Goal: Transaction & Acquisition: Purchase product/service

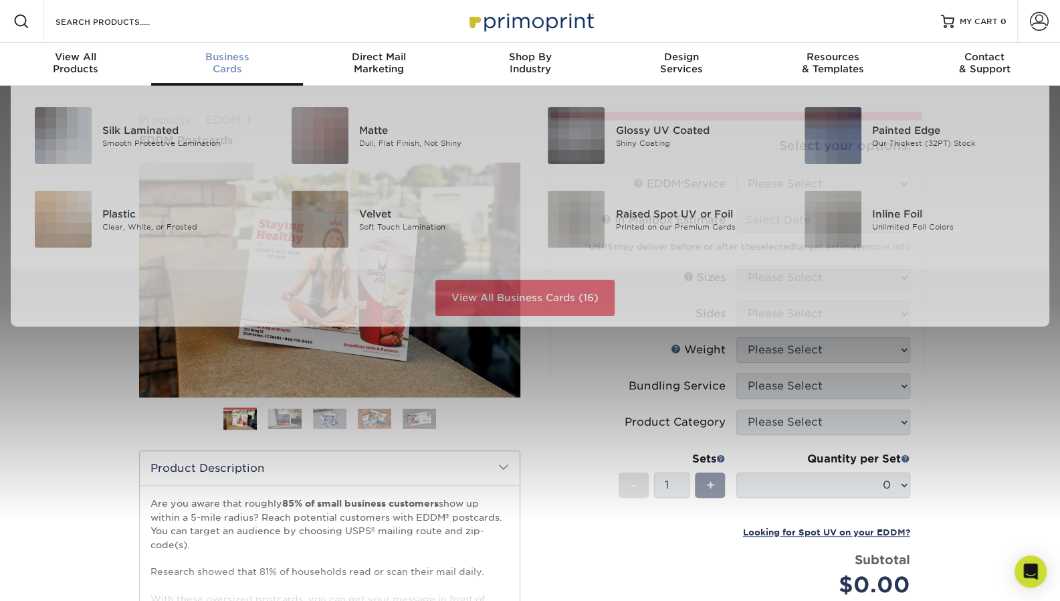
click at [237, 70] on div "Business Cards" at bounding box center [226, 63] width 151 height 24
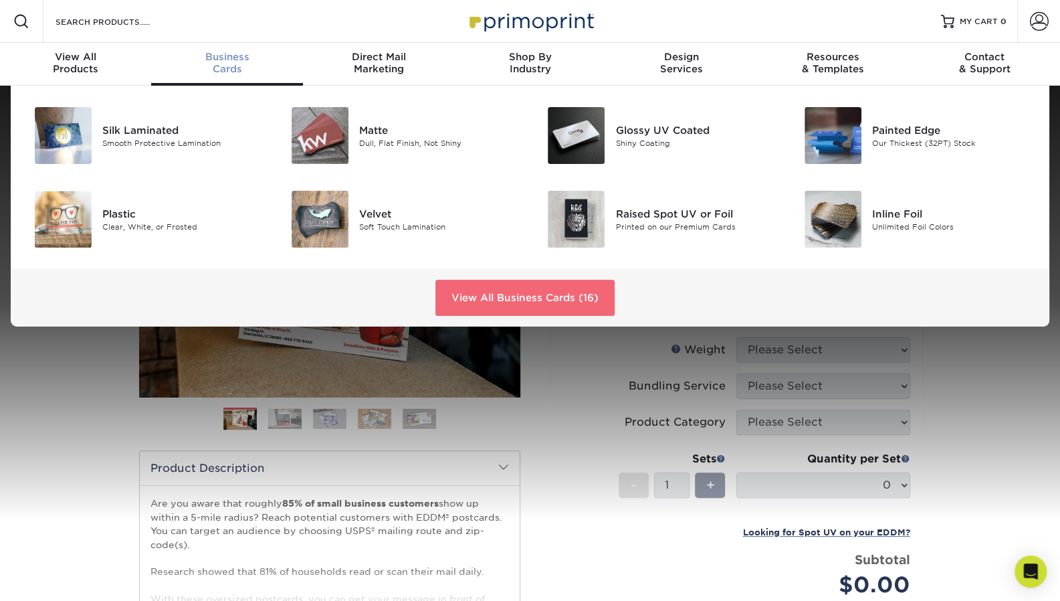
click at [503, 298] on link "View All Business Cards (16)" at bounding box center [524, 298] width 179 height 36
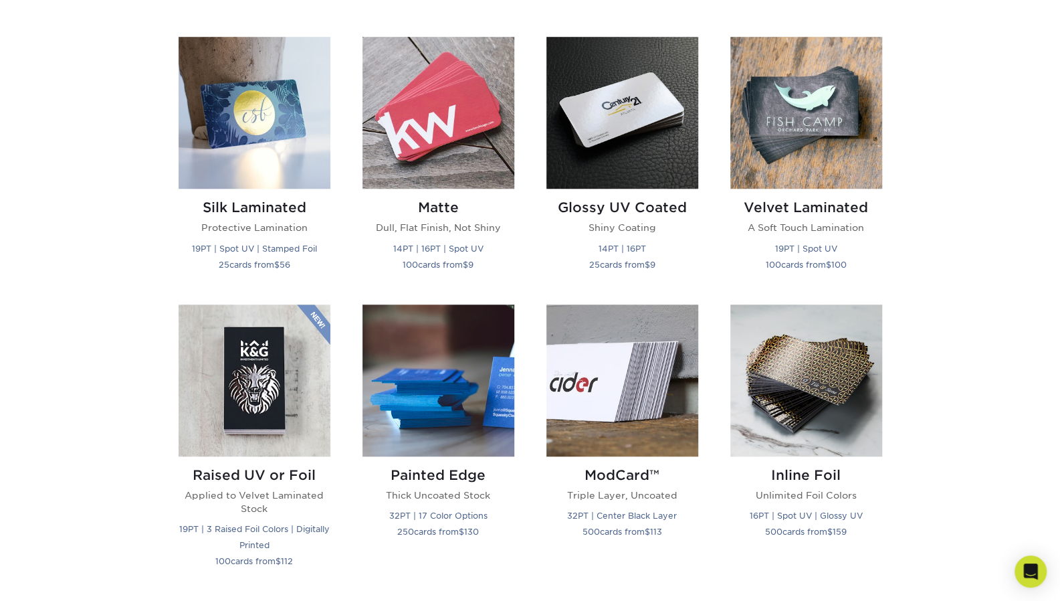
scroll to position [642, 0]
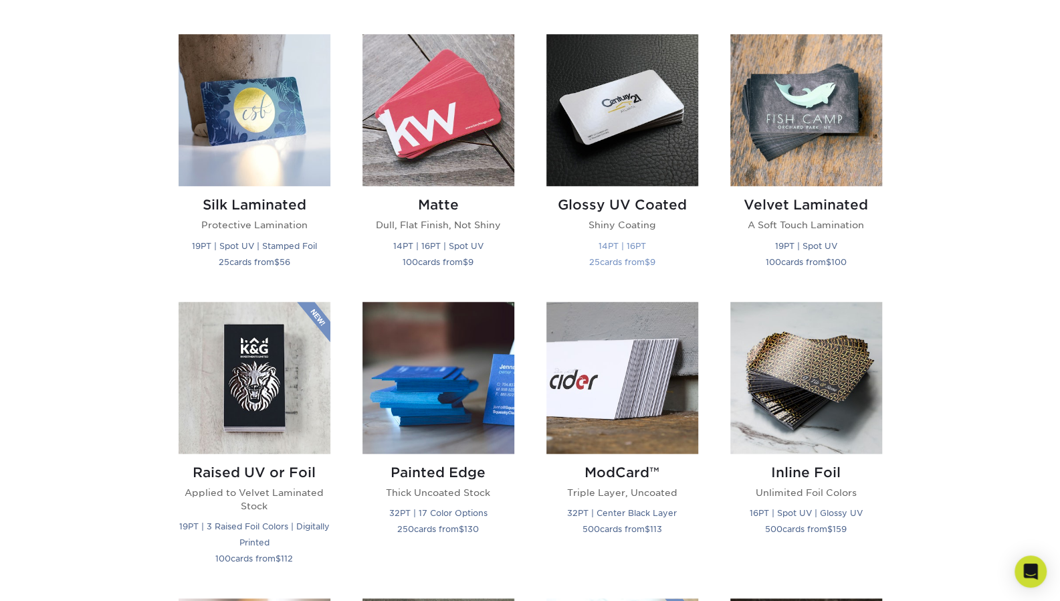
click at [603, 174] on img at bounding box center [622, 110] width 152 height 152
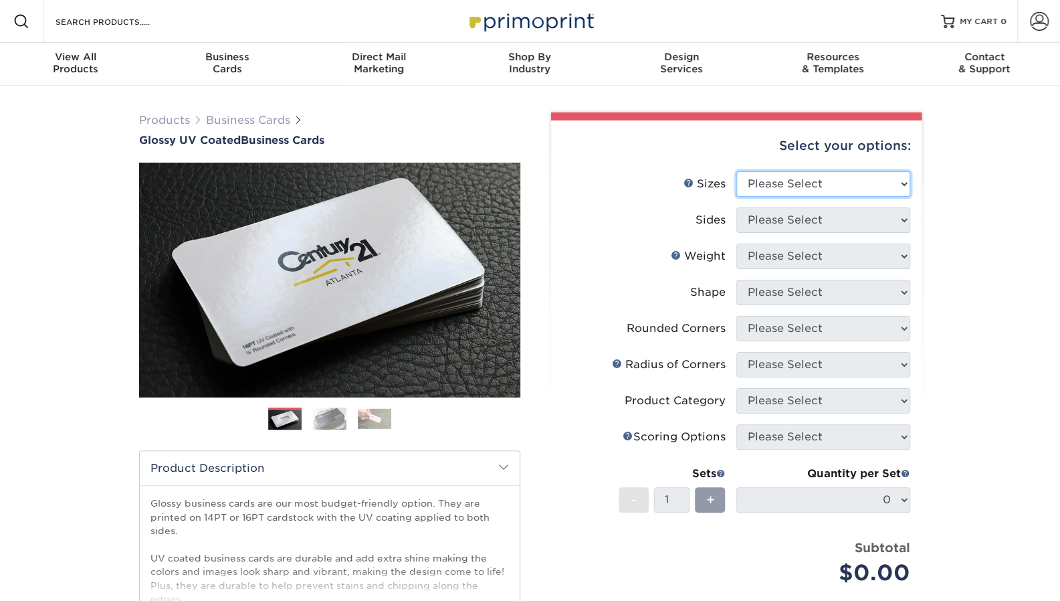
click at [847, 186] on select "Please Select 1.5" x 3.5" - Mini 1.75" x 3.5" - Mini 2" x 2" - Square 2" x 3" -…" at bounding box center [823, 183] width 174 height 25
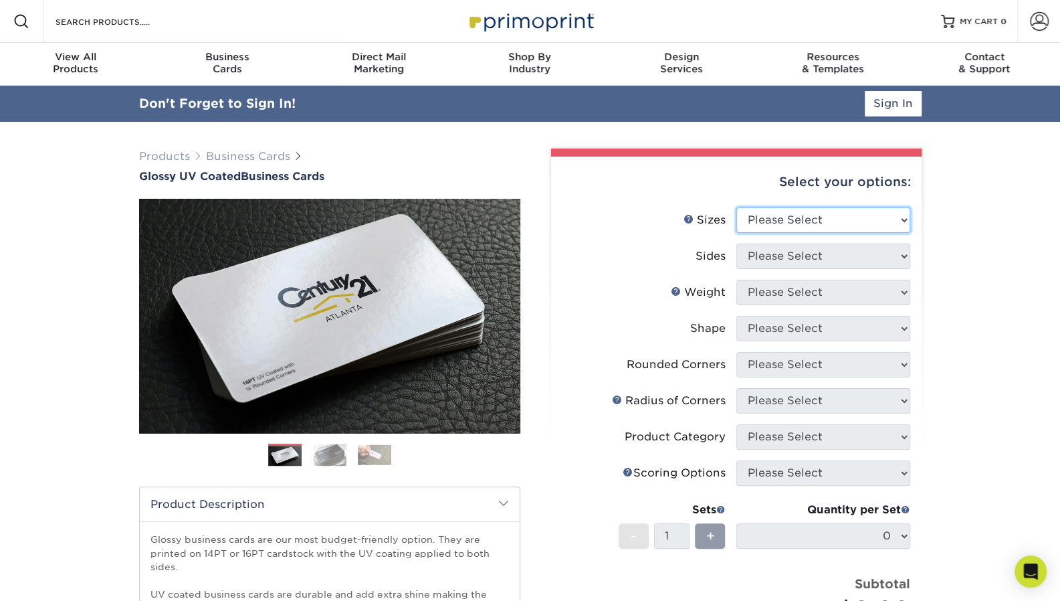
select select "2.00x3.50"
click at [736, 207] on select "Please Select 1.5" x 3.5" - Mini 1.75" x 3.5" - Mini 2" x 2" - Square 2" x 3" -…" at bounding box center [823, 219] width 174 height 25
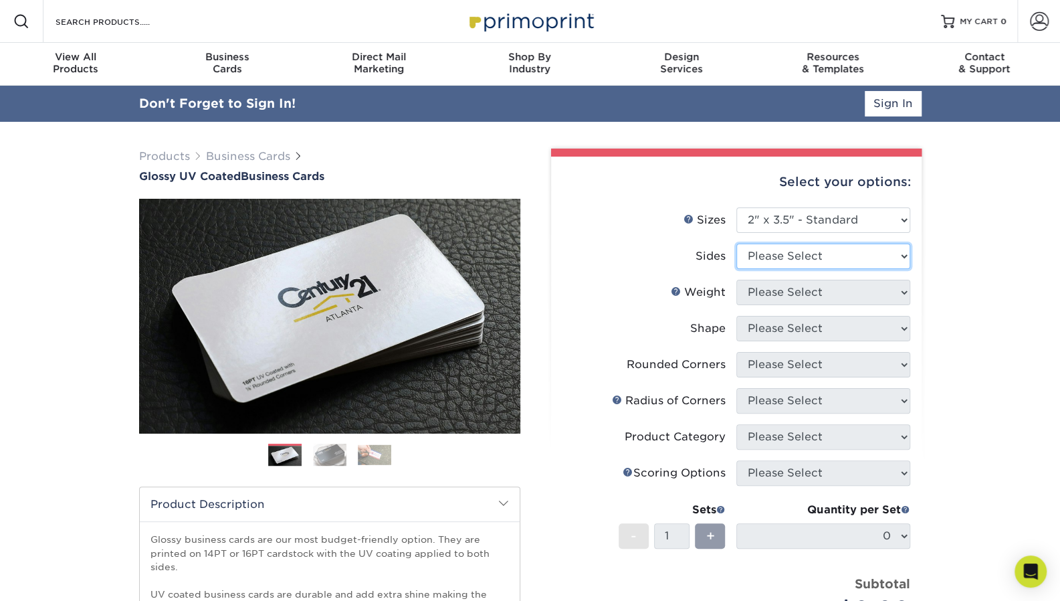
click at [821, 252] on select "Please Select Print Both Sides Print Front Only" at bounding box center [823, 255] width 174 height 25
select select "13abbda7-1d64-4f25-8bb2-c179b224825d"
click at [736, 243] on select "Please Select Print Both Sides Print Front Only" at bounding box center [823, 255] width 174 height 25
click at [821, 292] on select "Please Select 16PT 14PT" at bounding box center [823, 292] width 174 height 25
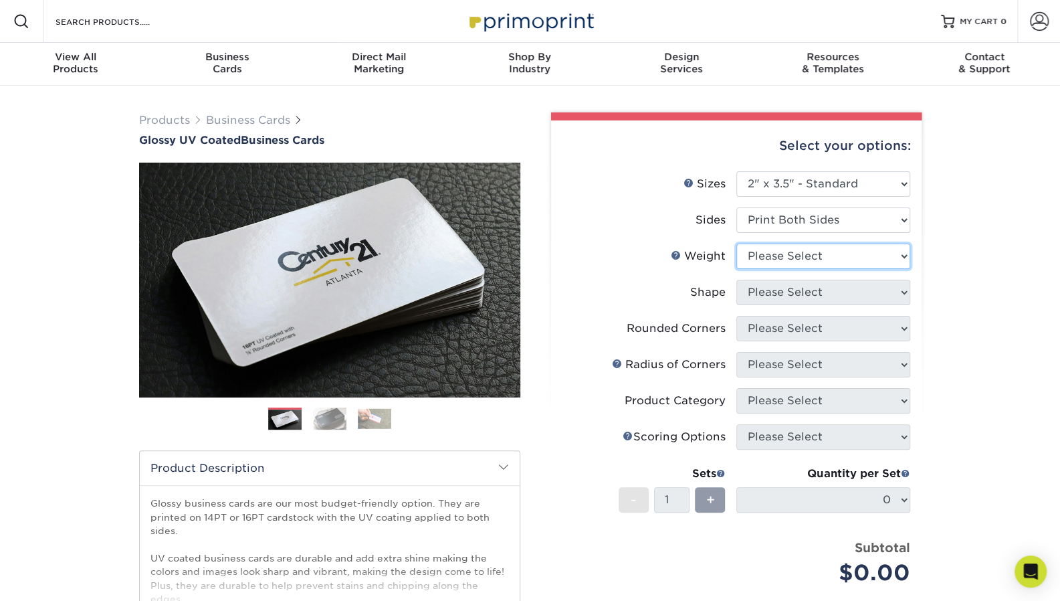
select select "14PT"
click at [736, 243] on select "Please Select 16PT 14PT" at bounding box center [823, 255] width 174 height 25
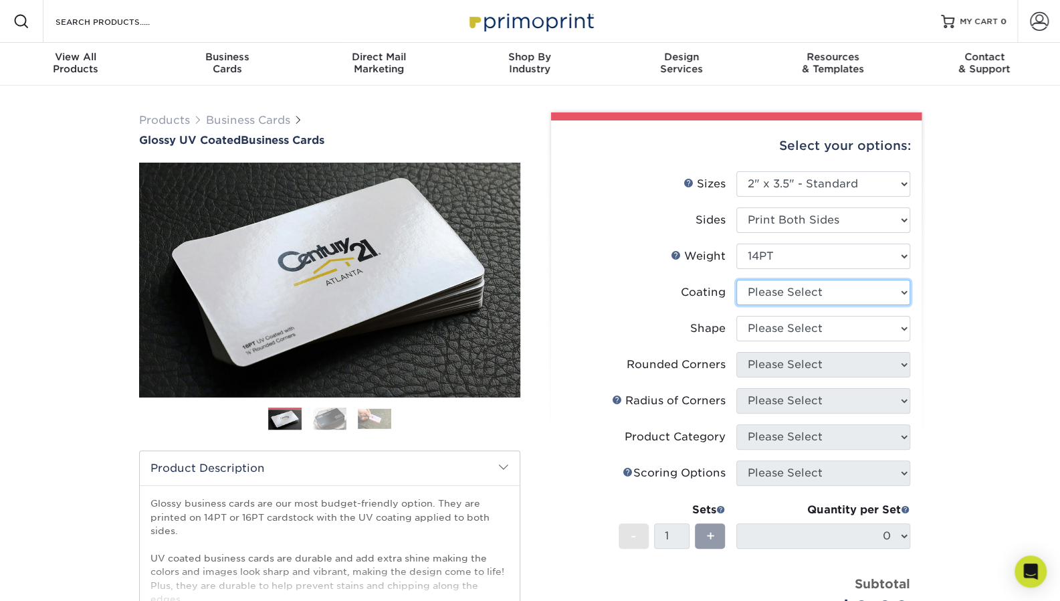
click at [816, 295] on select at bounding box center [823, 292] width 174 height 25
select select "1e8116af-acfc-44b1-83dc-8181aa338834"
click at [736, 280] on select at bounding box center [823, 292] width 174 height 25
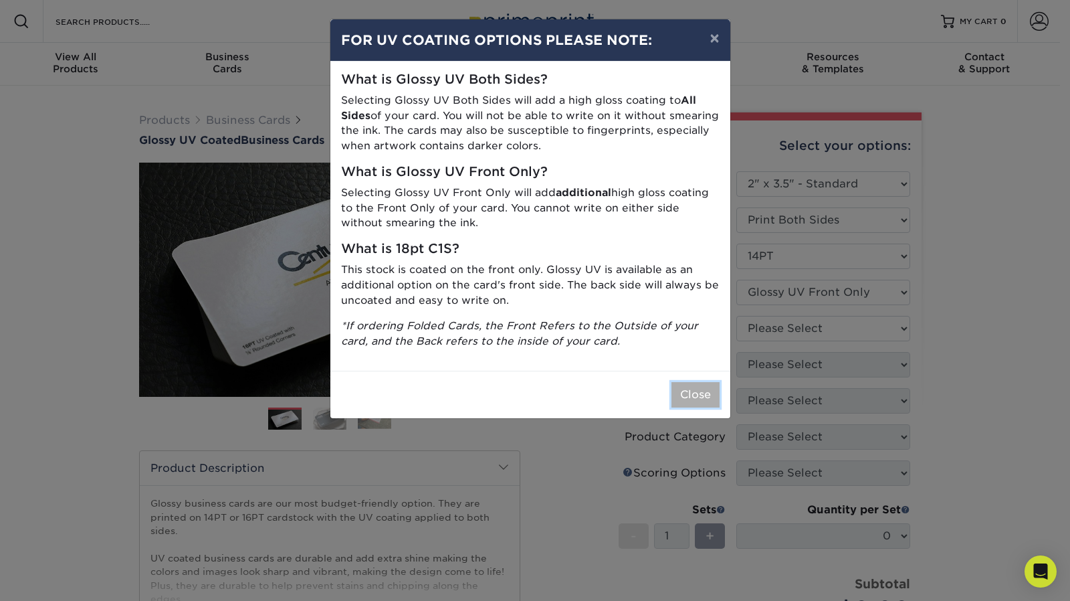
click at [696, 394] on button "Close" at bounding box center [696, 394] width 48 height 25
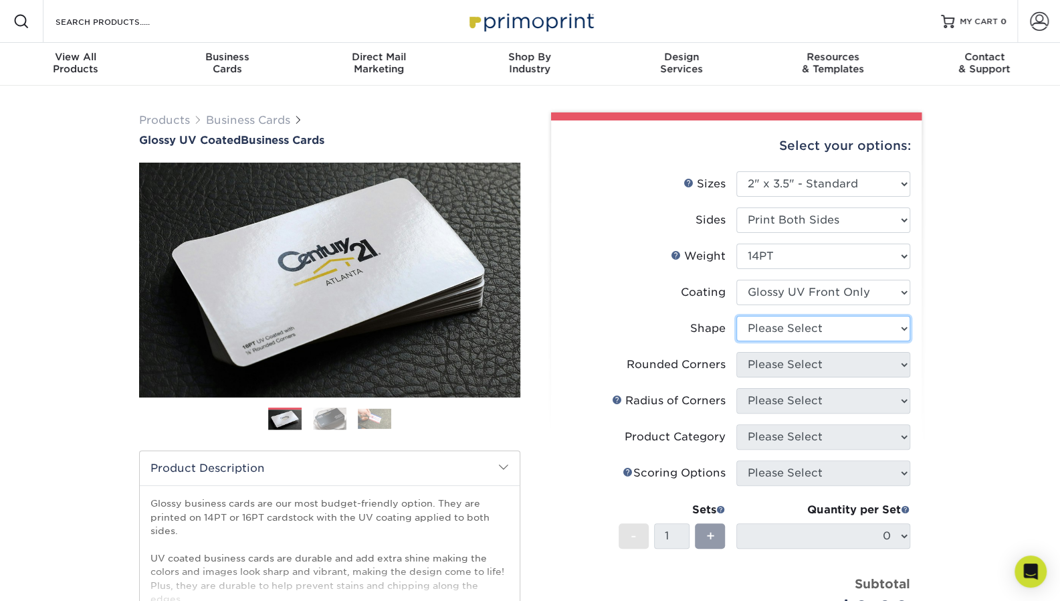
click at [839, 328] on select "Please Select Standard" at bounding box center [823, 328] width 174 height 25
select select "standard"
click at [736, 316] on select "Please Select Standard" at bounding box center [823, 328] width 174 height 25
click at [827, 366] on select "Please Select Yes - Round 2 Corners Yes - Round 4 Corners No" at bounding box center [823, 364] width 174 height 25
select select "76a3b848-63b4-4449-aad1-d9e81d5a60f5"
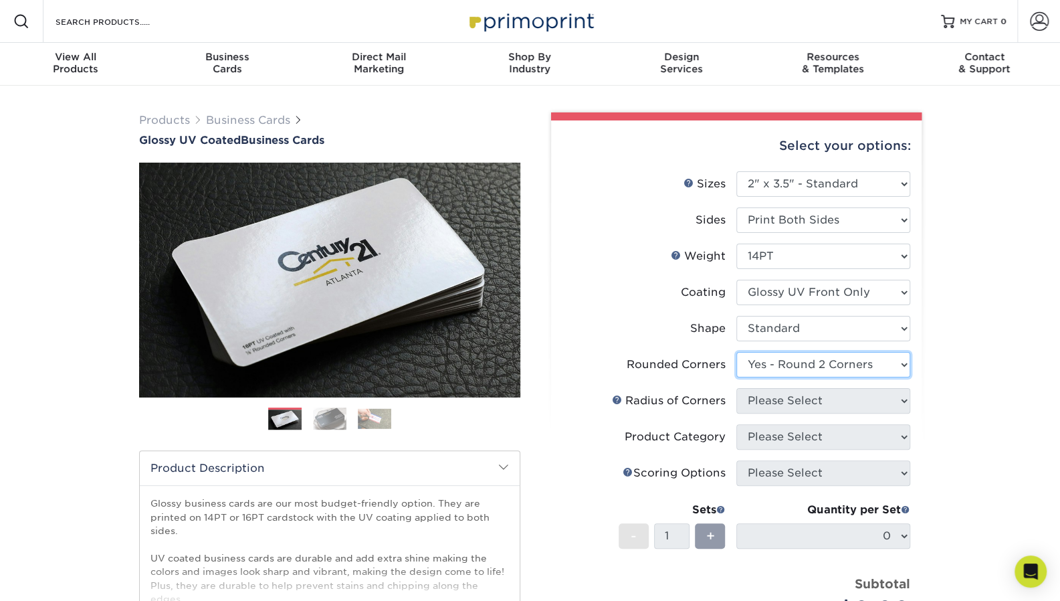
click at [736, 352] on select "Please Select Yes - Round 2 Corners Yes - Round 4 Corners No" at bounding box center [823, 364] width 174 height 25
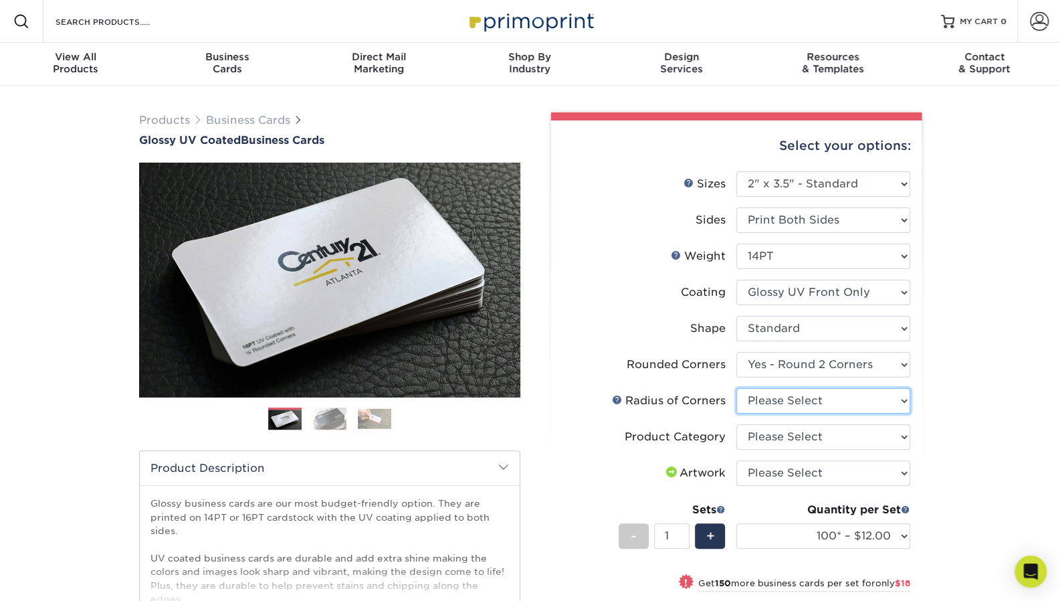
click at [808, 406] on select "Please Select Rounded 1/8" Rounded 1/4"" at bounding box center [823, 400] width 174 height 25
select select "589680c7-ee9a-431b-9d12-d7aeb1386a97"
click at [736, 388] on select "Please Select Rounded 1/8" Rounded 1/4"" at bounding box center [823, 400] width 174 height 25
click at [812, 435] on select "Please Select Business Cards" at bounding box center [823, 436] width 174 height 25
select select "3b5148f1-0588-4f88-a218-97bcfdce65c1"
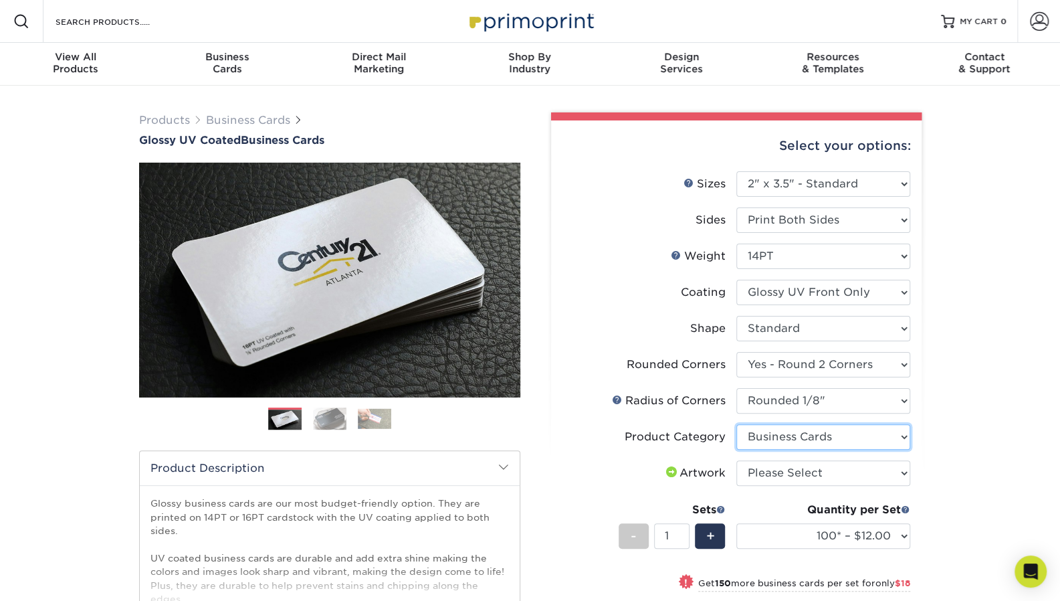
click at [736, 424] on select "Please Select Business Cards" at bounding box center [823, 436] width 174 height 25
click at [823, 470] on select "Please Select I will upload files I need a design - $100" at bounding box center [823, 472] width 174 height 25
select select "upload"
click at [736, 460] on select "Please Select I will upload files I need a design - $100" at bounding box center [823, 472] width 174 height 25
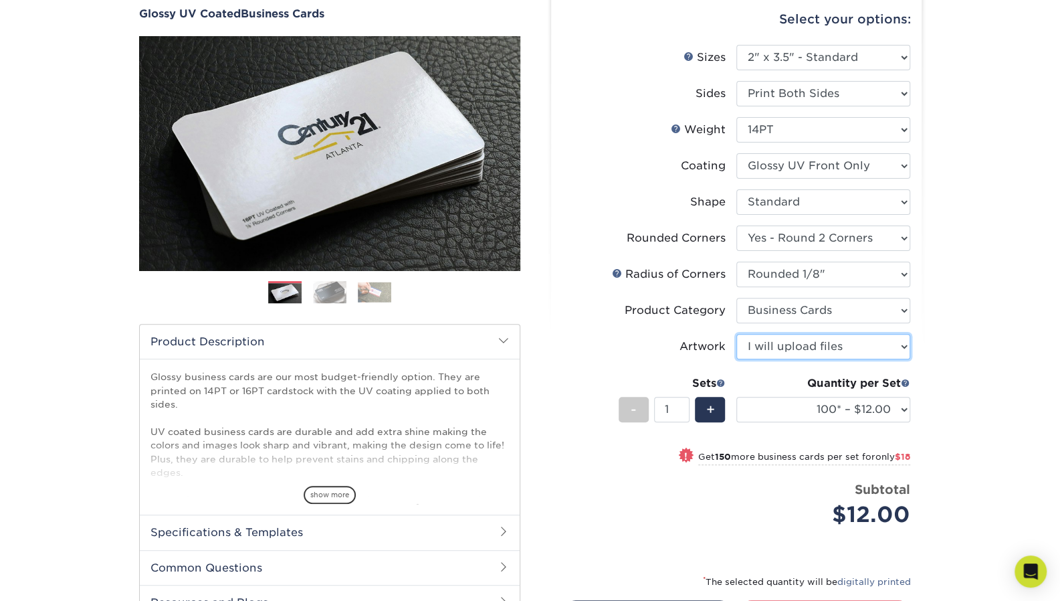
scroll to position [138, 0]
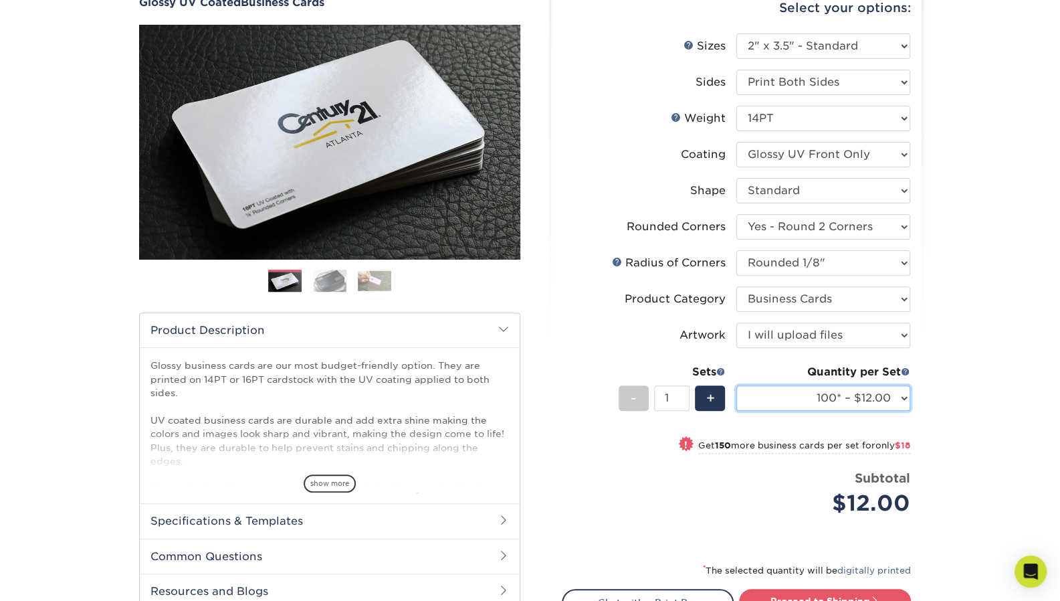
click at [896, 399] on select "100* – $12.00 250* – $30.00 500 – $60.00 1000 – $74.00 2500 – $136.00 5000 – $2…" at bounding box center [823, 397] width 174 height 25
click at [951, 437] on div "Products Business Cards Glossy UV Coated Business Cards Previous Next" at bounding box center [530, 346] width 1060 height 797
click at [890, 399] on select "100* – $12.00 250* – $30.00 500 – $60.00 1000 – $74.00 2500 – $136.00 5000 – $2…" at bounding box center [823, 397] width 174 height 25
click at [736, 385] on select "100* – $12.00 250* – $30.00 500 – $60.00 1000 – $74.00 2500 – $136.00 5000 – $2…" at bounding box center [823, 397] width 174 height 25
click at [989, 198] on div "Products Business Cards Glossy UV Coated Business Cards Previous Next" at bounding box center [530, 346] width 1060 height 797
